Goal: Transaction & Acquisition: Purchase product/service

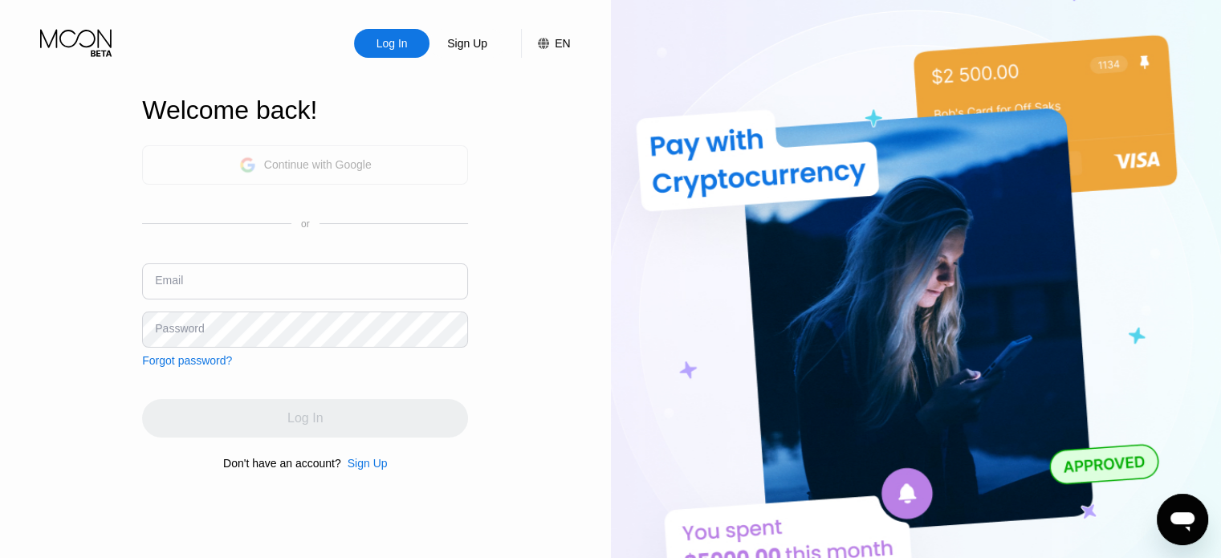
click at [314, 166] on div "Continue with Google" at bounding box center [318, 164] width 108 height 13
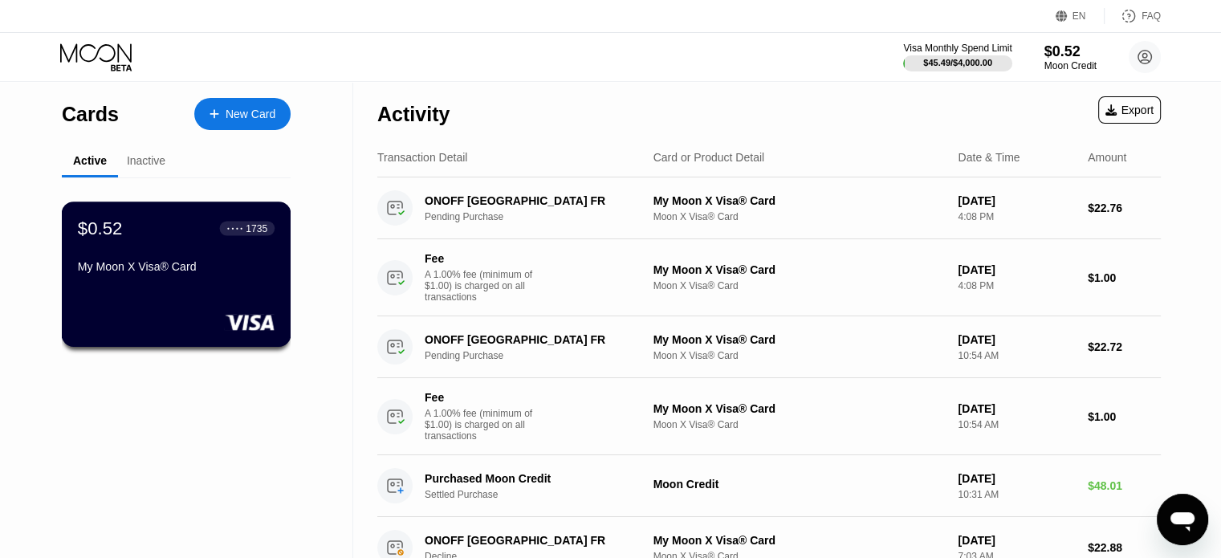
click at [246, 308] on div "$0.52 ● ● ● ● 1735 My Moon X Visa® Card" at bounding box center [177, 273] width 230 height 145
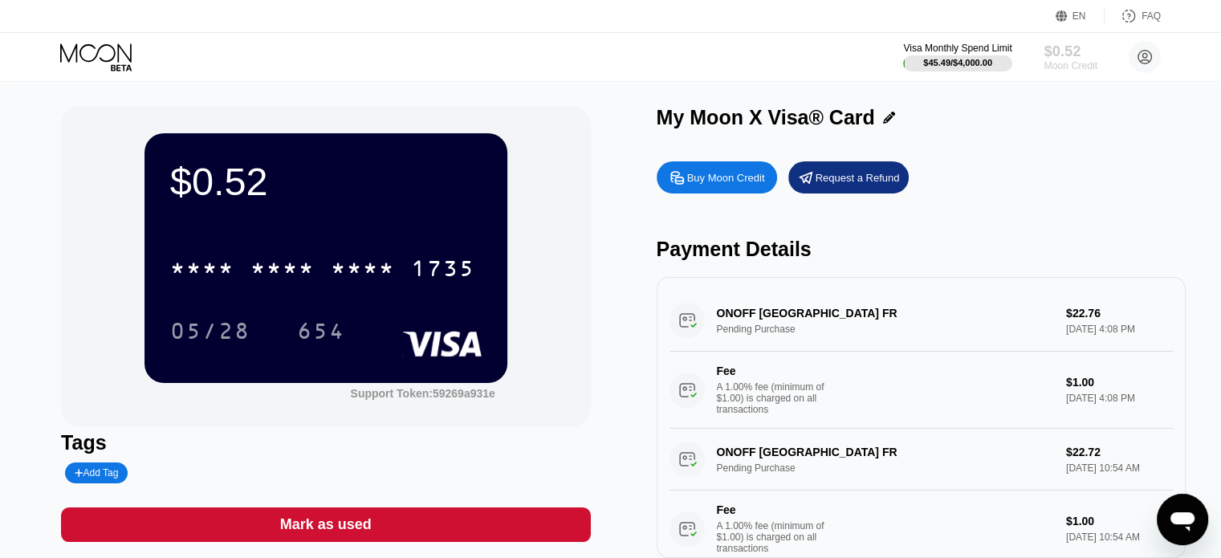
click at [1059, 54] on div "$0.52" at bounding box center [1070, 51] width 54 height 17
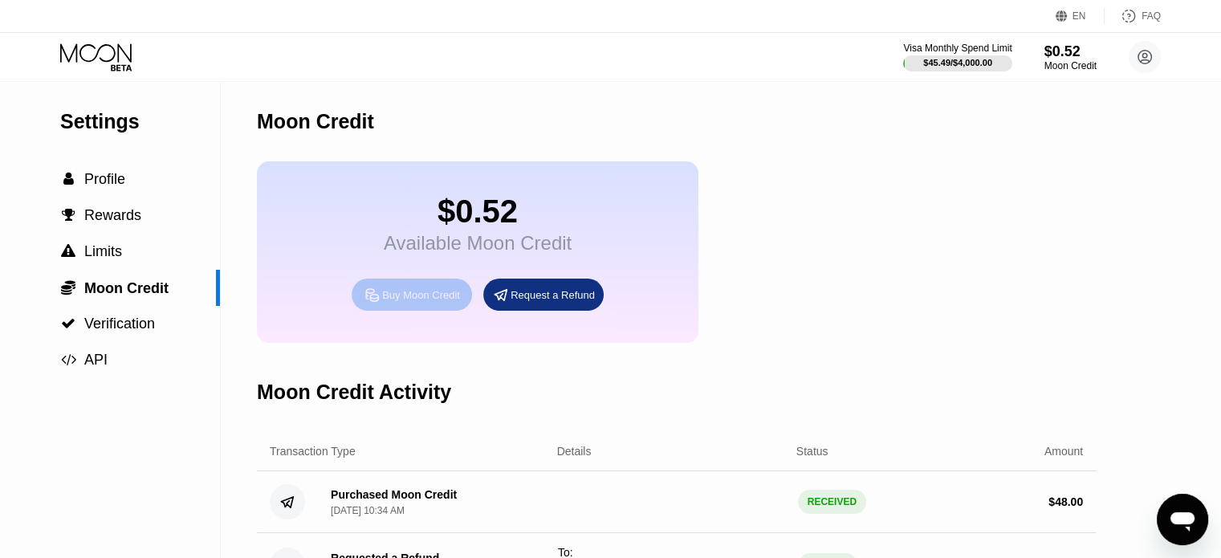
click at [437, 302] on div "Buy Moon Credit" at bounding box center [421, 295] width 78 height 14
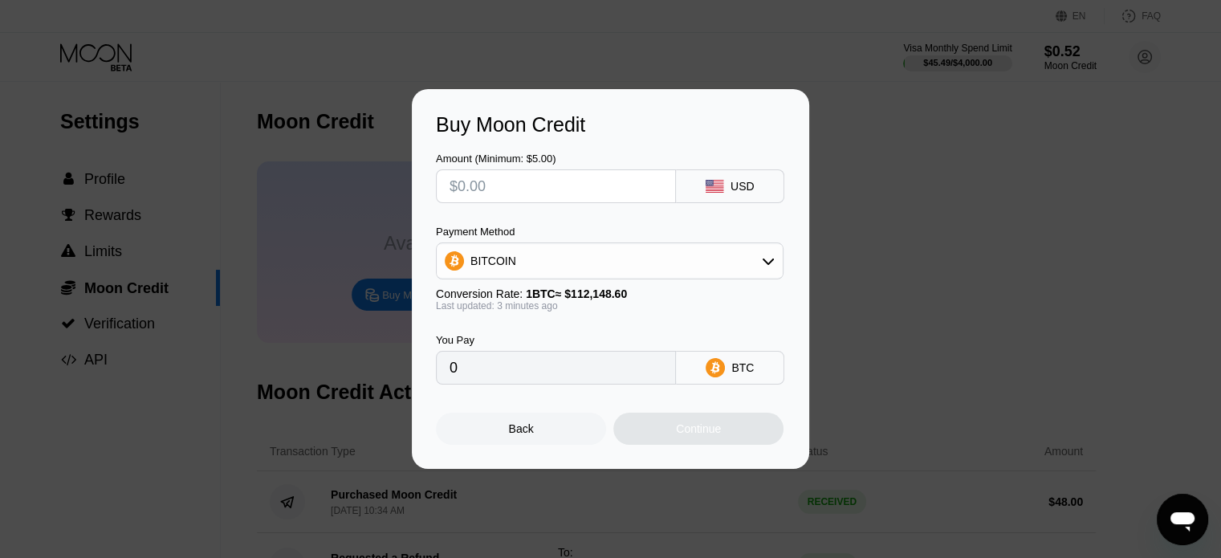
click at [532, 188] on input "text" at bounding box center [555, 186] width 213 height 32
type input "$48"
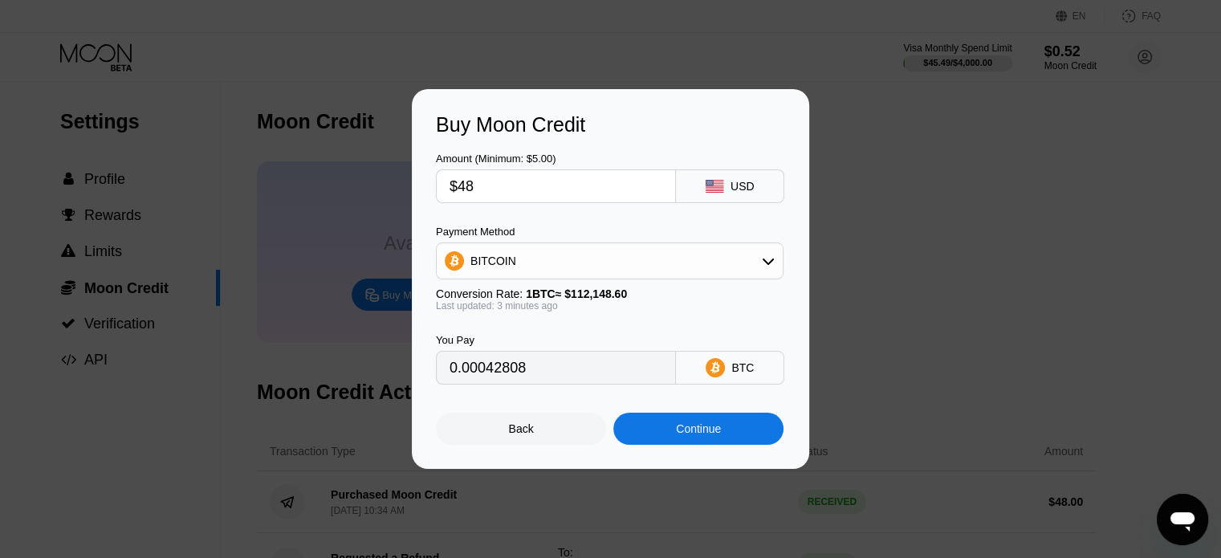
type input "0.00042808"
type input "$48"
click at [514, 259] on div "BITCOIN" at bounding box center [610, 261] width 346 height 32
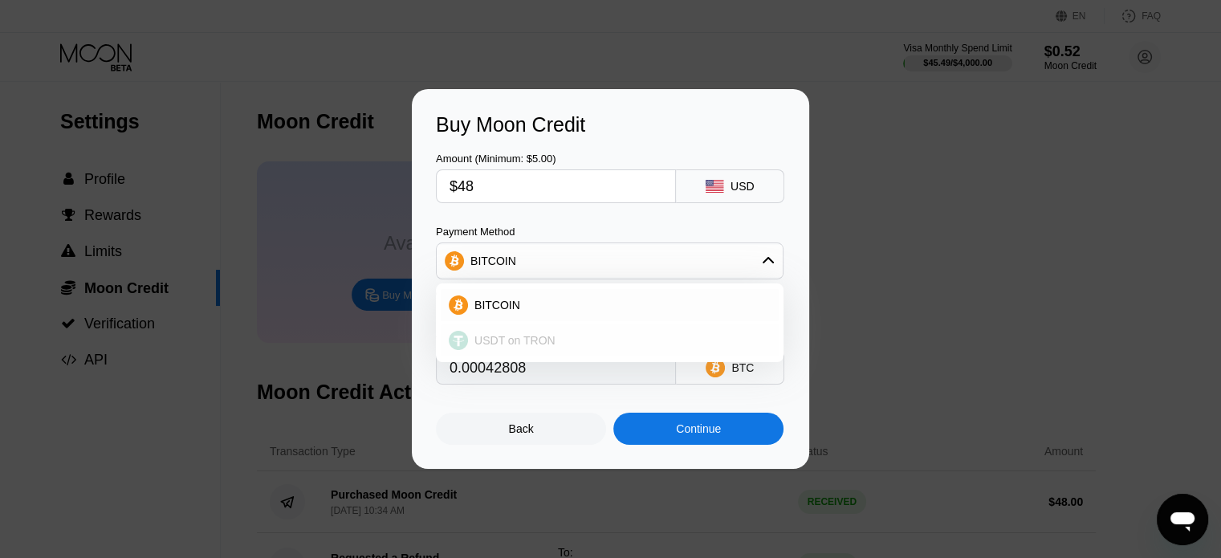
click at [521, 346] on span "USDT on TRON" at bounding box center [514, 340] width 81 height 13
type input "48.48"
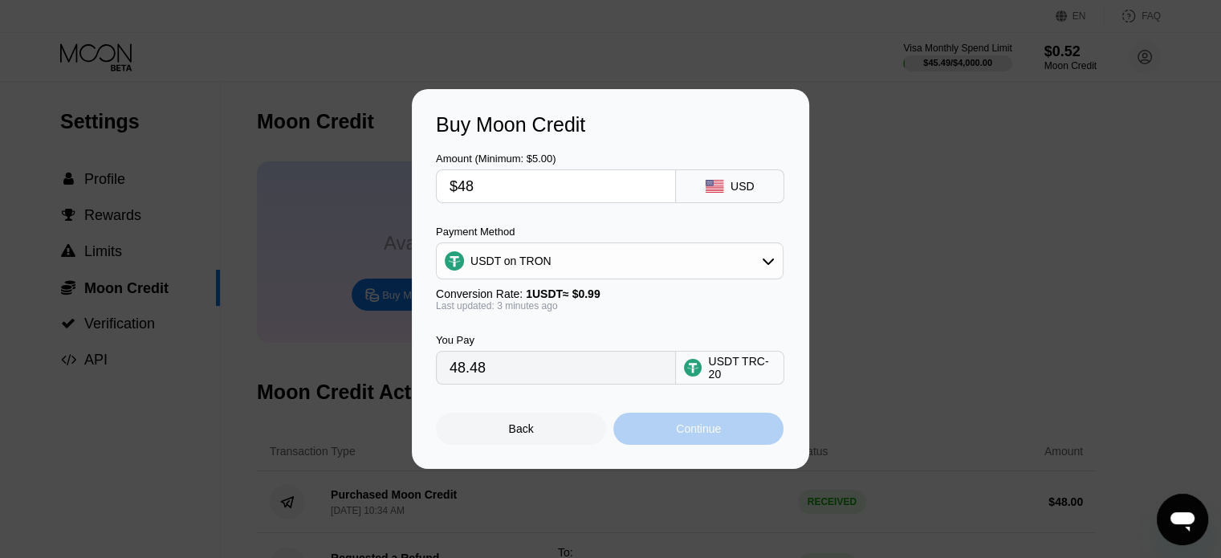
click at [689, 434] on div "Continue" at bounding box center [698, 428] width 45 height 13
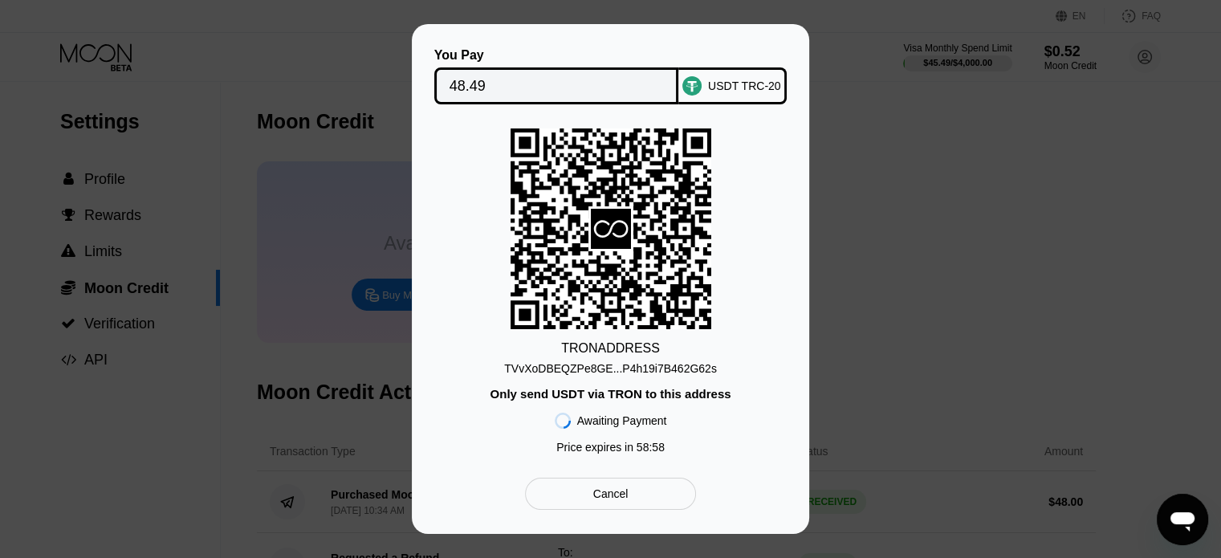
click at [639, 372] on div "TVvXoDBEQZPe8GE...P4h19i7B462G62s" at bounding box center [610, 368] width 213 height 13
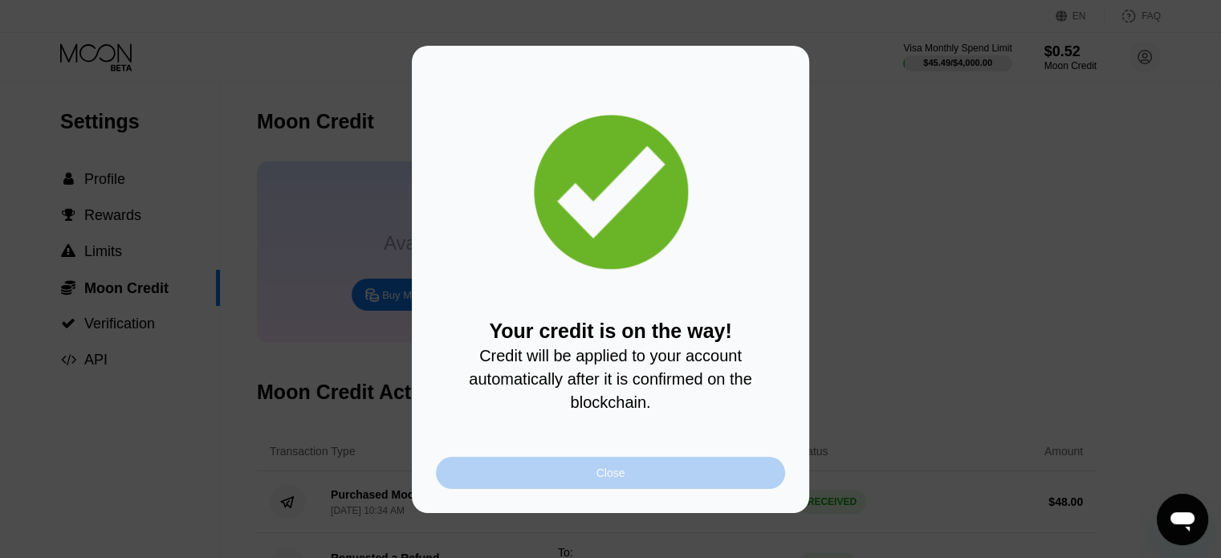
click at [674, 484] on div "Close" at bounding box center [610, 473] width 349 height 32
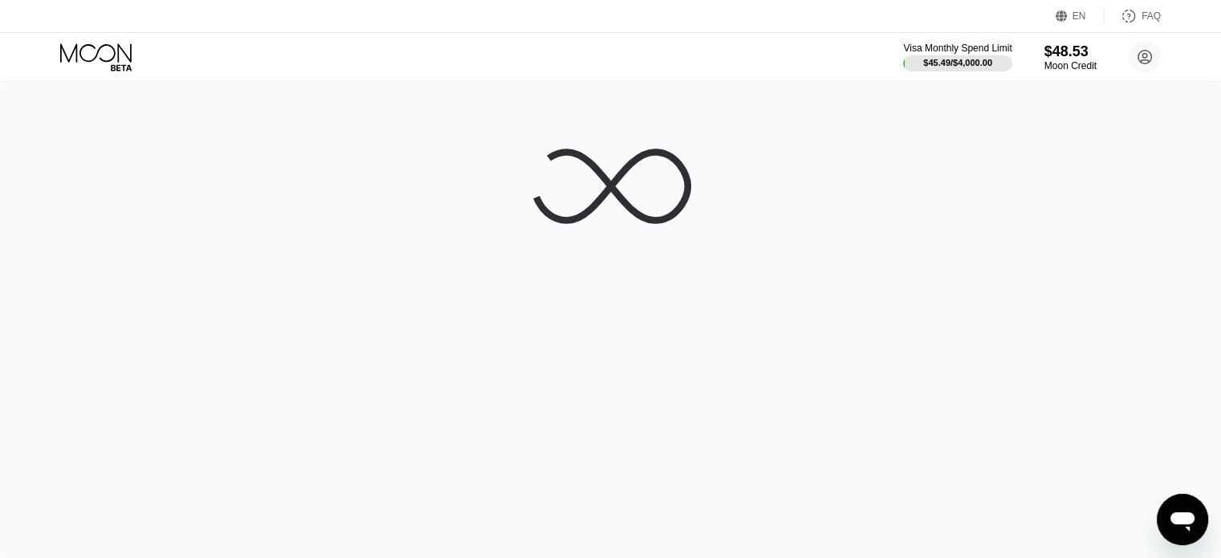
click at [328, 150] on div at bounding box center [610, 320] width 1221 height 476
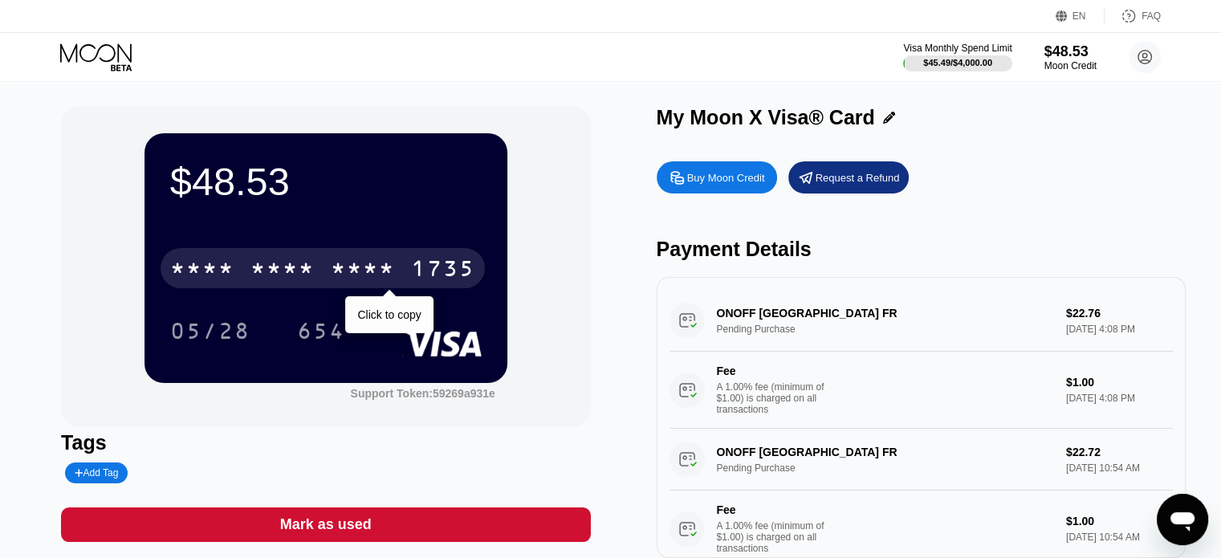
click at [331, 266] on div "* * * *" at bounding box center [363, 271] width 64 height 26
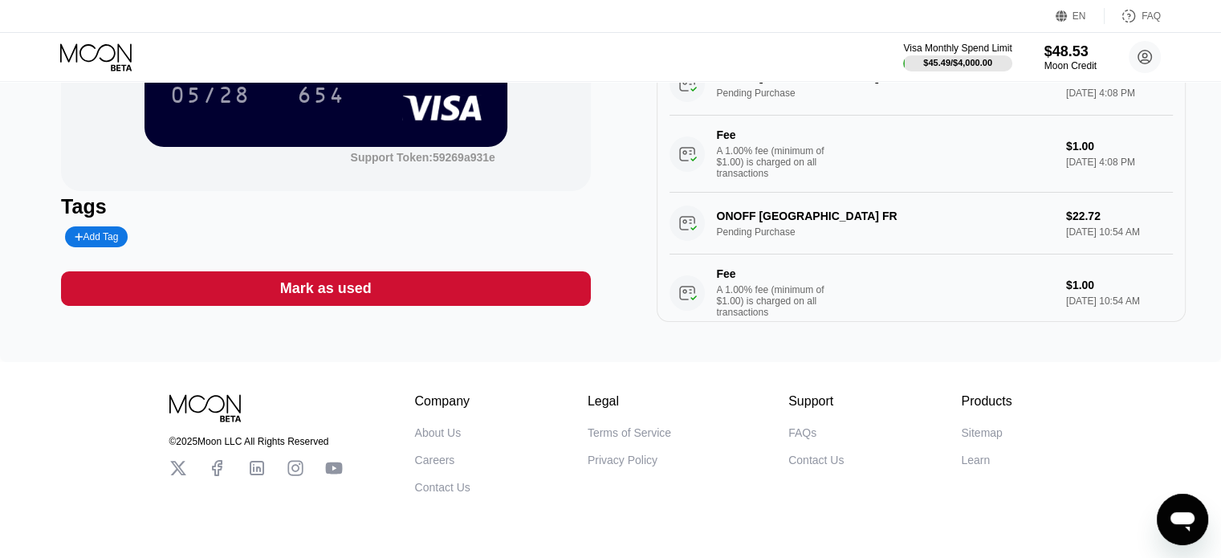
scroll to position [237, 0]
